Goal: Information Seeking & Learning: Learn about a topic

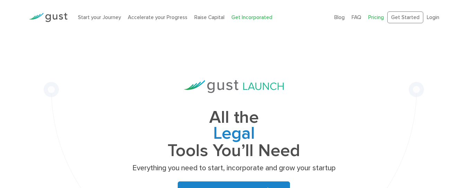
click at [377, 17] on link "Pricing" at bounding box center [376, 17] width 16 height 6
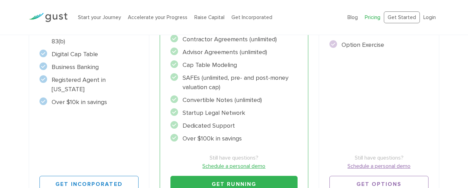
scroll to position [348, 0]
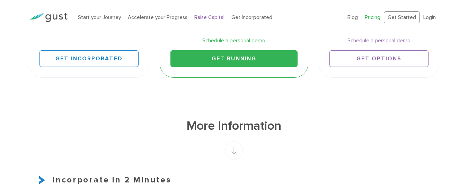
click at [216, 19] on link "Raise Capital" at bounding box center [209, 17] width 30 height 6
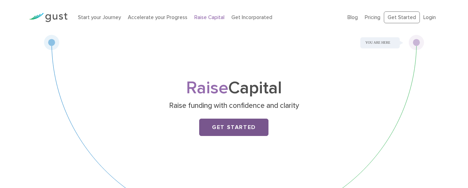
click at [219, 127] on link "Get Started" at bounding box center [233, 126] width 69 height 17
